Goal: Task Accomplishment & Management: Use online tool/utility

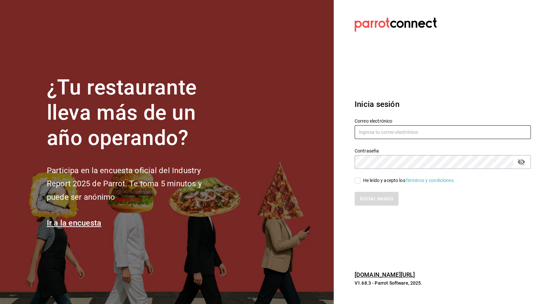
type input "[PERSON_NAME][EMAIL_ADDRESS][PERSON_NAME][DOMAIN_NAME]"
click at [429, 96] on div "Inicia sesión Correo electrónico [PERSON_NAME][EMAIL_ADDRESS][PERSON_NAME][DOMA…" at bounding box center [443, 151] width 176 height 123
click at [370, 181] on div "He leído y acepto los Términos y condiciones." at bounding box center [409, 180] width 92 height 7
click at [361, 181] on input "He leído y acepto los Términos y condiciones." at bounding box center [358, 180] width 6 height 6
checkbox input "true"
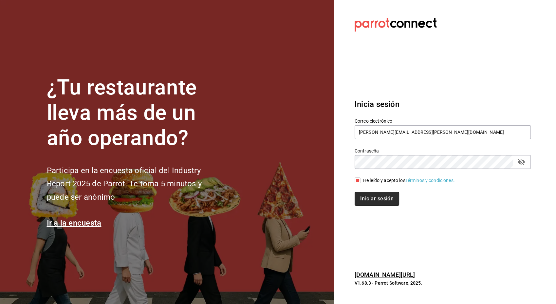
click at [360, 198] on button "Iniciar sesión" at bounding box center [377, 199] width 45 height 14
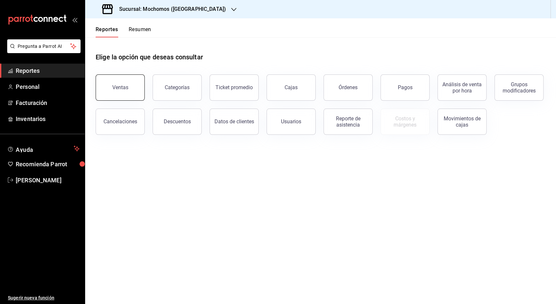
click at [126, 92] on button "Ventas" at bounding box center [120, 87] width 49 height 26
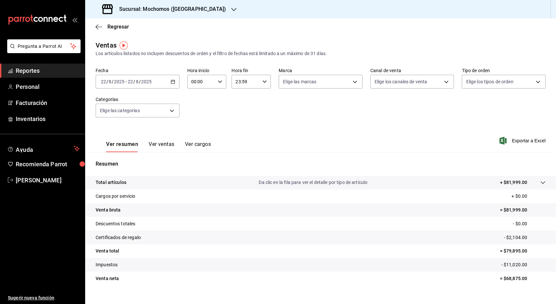
click at [174, 83] on icon "button" at bounding box center [173, 81] width 5 height 5
click at [139, 101] on span "Hoy" at bounding box center [126, 101] width 51 height 7
click at [223, 98] on div "Fecha 2025-08-22 22 / 8 / 2025 - 2025-08-22 22 / 8 / 2025 Hora inicio 00:00 Hor…" at bounding box center [321, 96] width 450 height 58
click at [165, 144] on button "Ver ventas" at bounding box center [162, 146] width 26 height 11
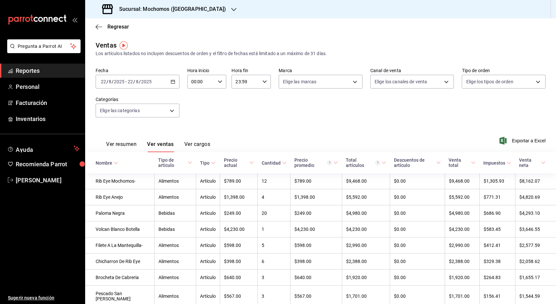
click at [188, 164] on icon at bounding box center [190, 162] width 5 height 5
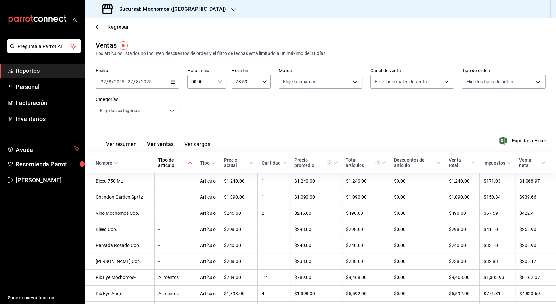
click at [178, 164] on div "Tipo de artículo" at bounding box center [172, 162] width 28 height 10
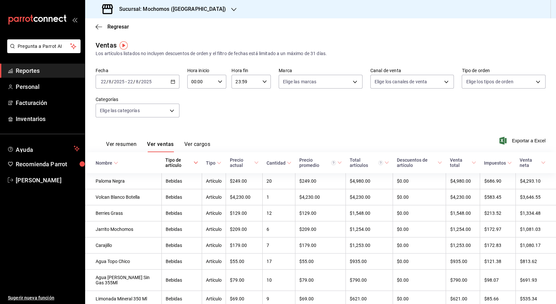
click at [194, 164] on icon at bounding box center [196, 162] width 5 height 5
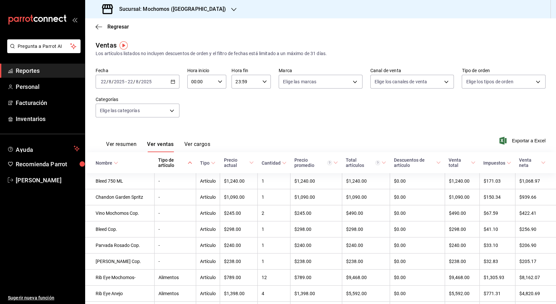
click at [188, 164] on icon at bounding box center [190, 162] width 5 height 5
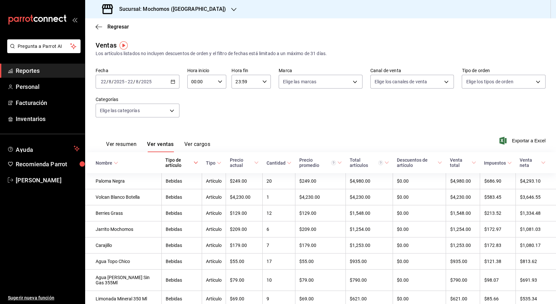
click at [169, 167] on div "Tipo de artículo" at bounding box center [178, 162] width 27 height 10
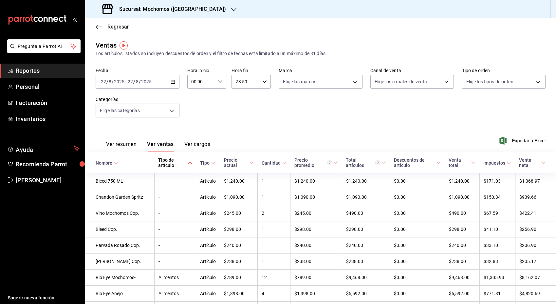
click at [165, 167] on div "Tipo de artículo" at bounding box center [172, 162] width 28 height 10
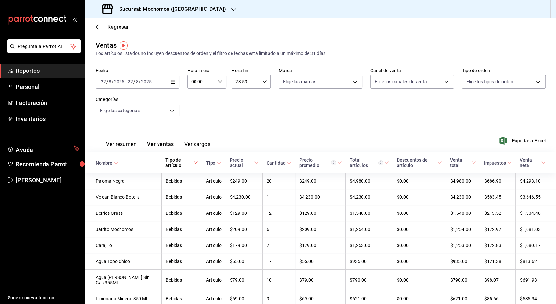
click at [194, 163] on icon at bounding box center [196, 162] width 5 height 5
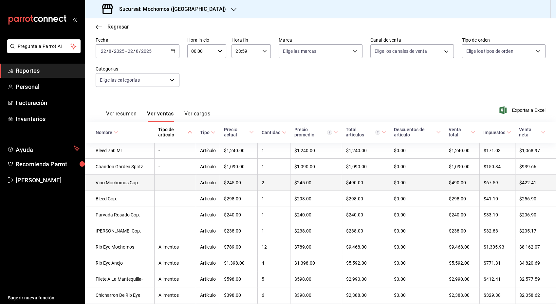
scroll to position [52, 0]
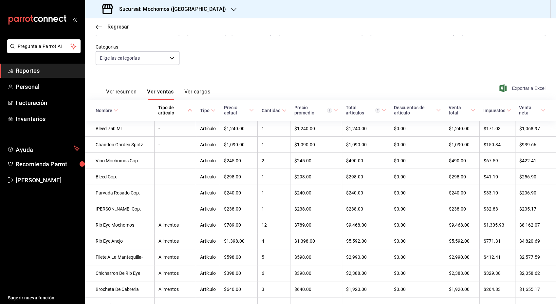
click at [510, 88] on span "Exportar a Excel" at bounding box center [523, 88] width 45 height 8
